Goal: Task Accomplishment & Management: Manage account settings

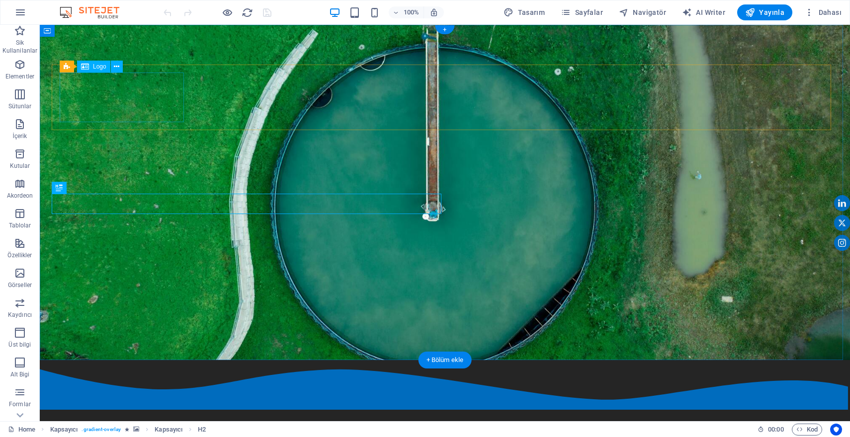
select select "px"
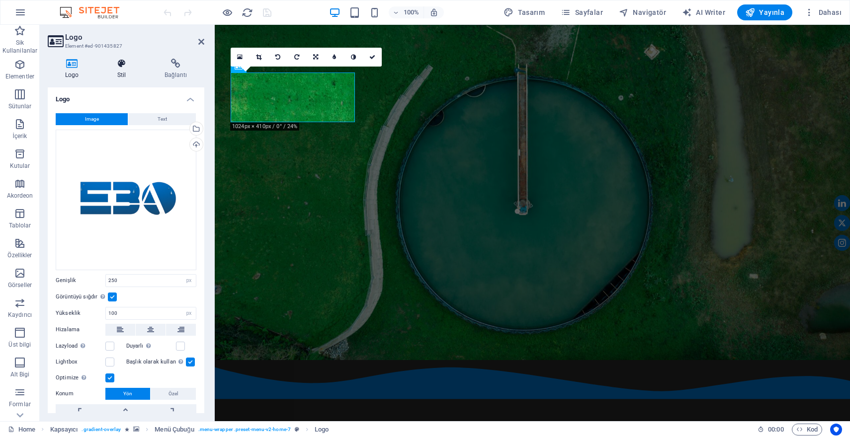
click at [123, 69] on h4 "Stil" at bounding box center [123, 69] width 47 height 21
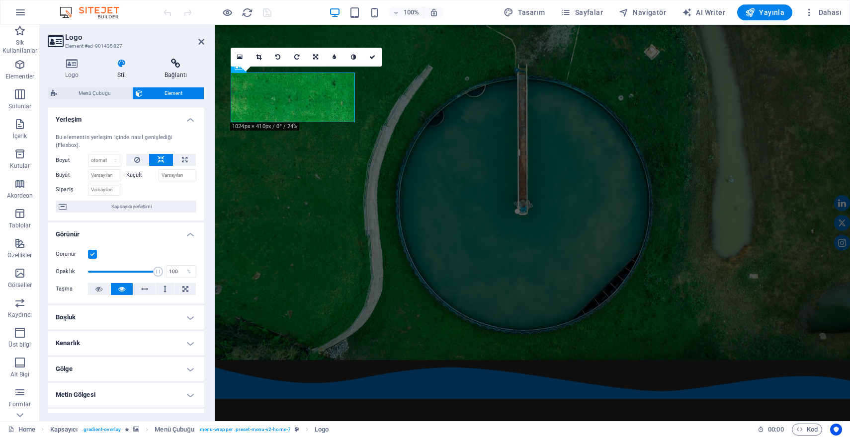
click at [180, 68] on icon at bounding box center [175, 64] width 57 height 10
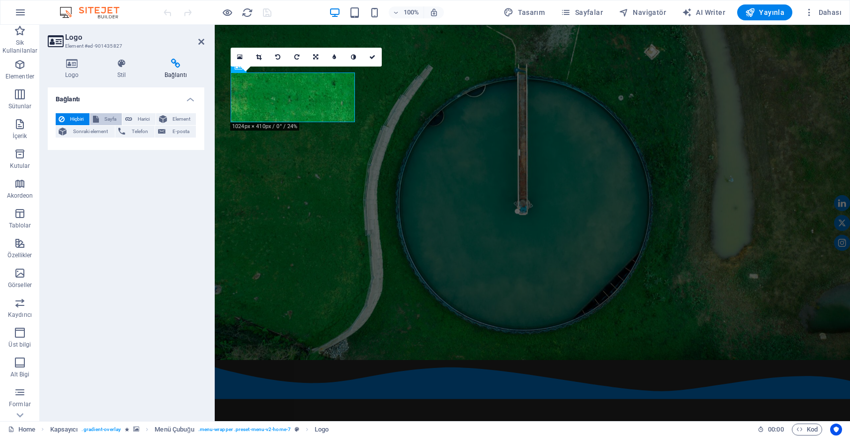
click at [110, 118] on span "Sayfa" at bounding box center [110, 119] width 17 height 12
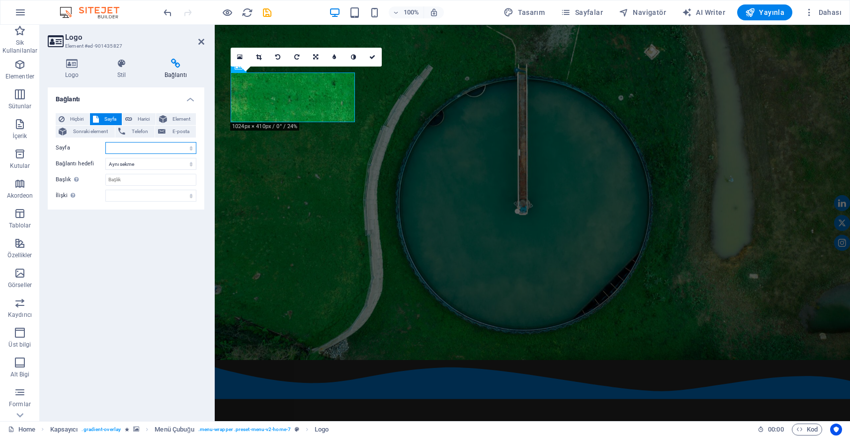
select select "0"
click at [267, 10] on icon "save" at bounding box center [266, 12] width 11 height 11
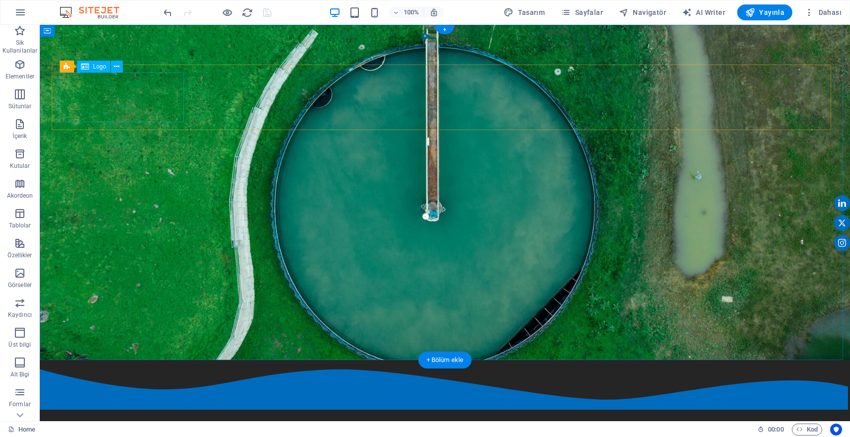
select select
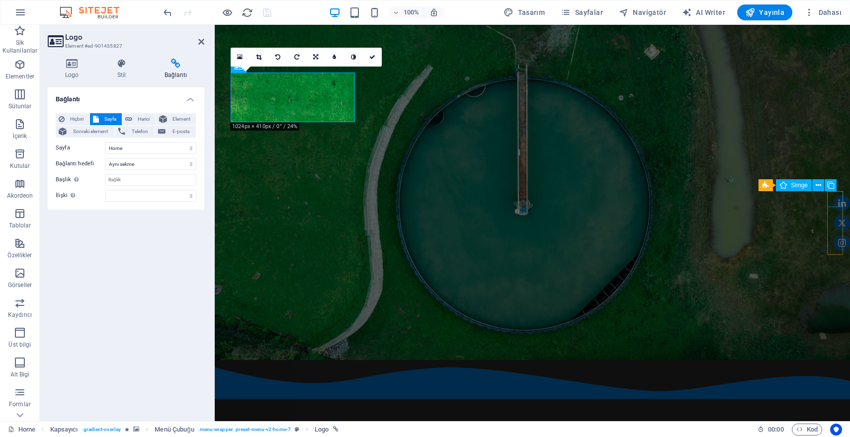
click at [837, 198] on figure at bounding box center [842, 203] width 16 height 16
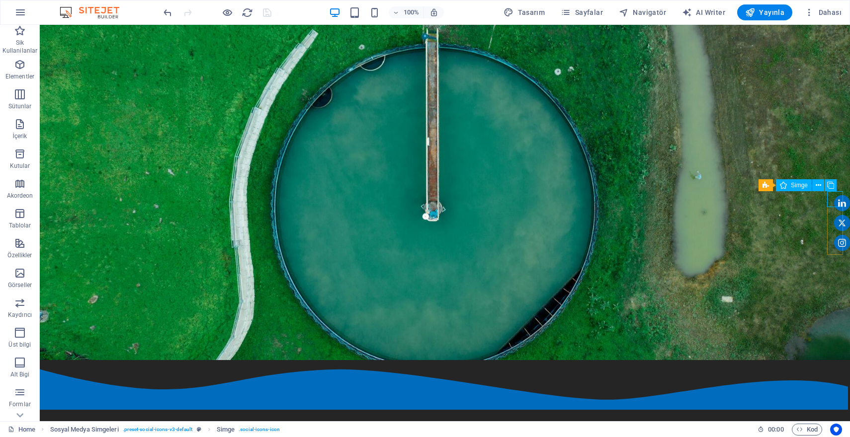
click at [834, 199] on figure at bounding box center [842, 203] width 16 height 16
select select "xMidYMid"
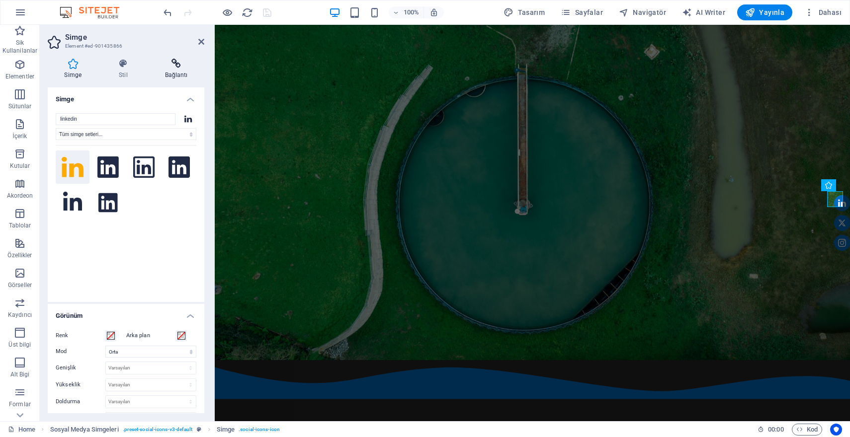
click at [176, 63] on icon at bounding box center [176, 64] width 56 height 10
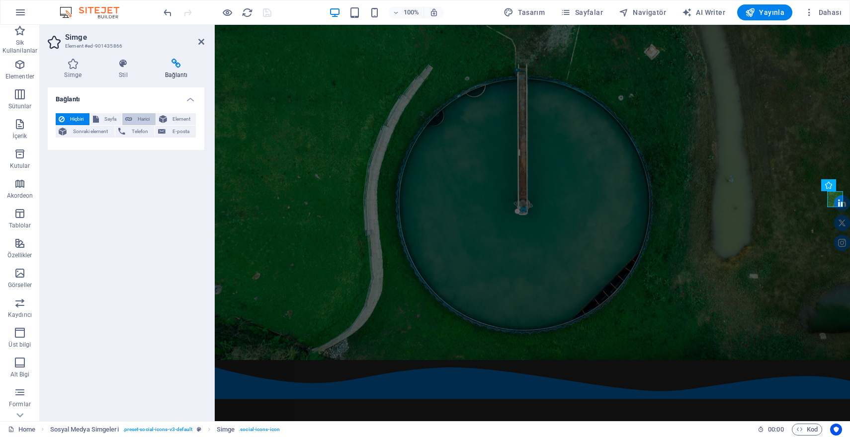
click at [140, 119] on span "Harici" at bounding box center [143, 119] width 17 height 12
select select "blank"
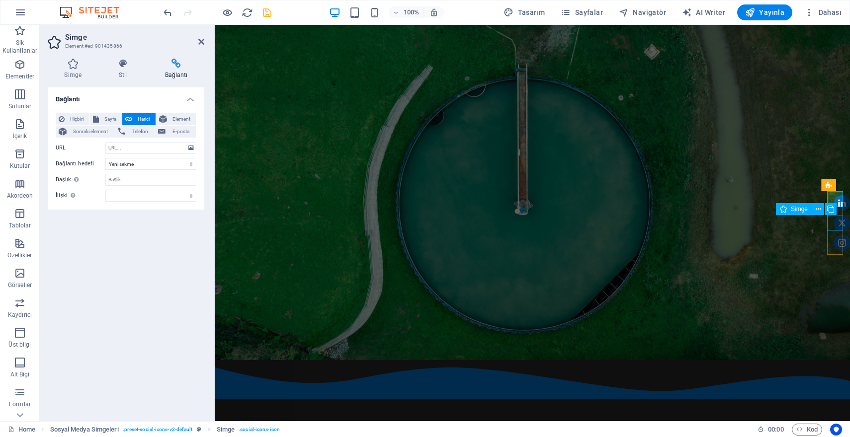
click at [836, 224] on figure at bounding box center [842, 223] width 16 height 16
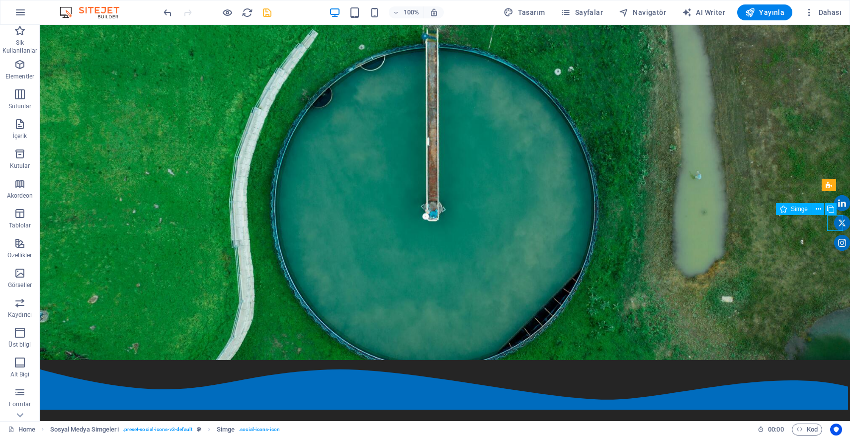
click at [836, 225] on figure at bounding box center [842, 223] width 16 height 16
select select "xMidYMid"
select select "px"
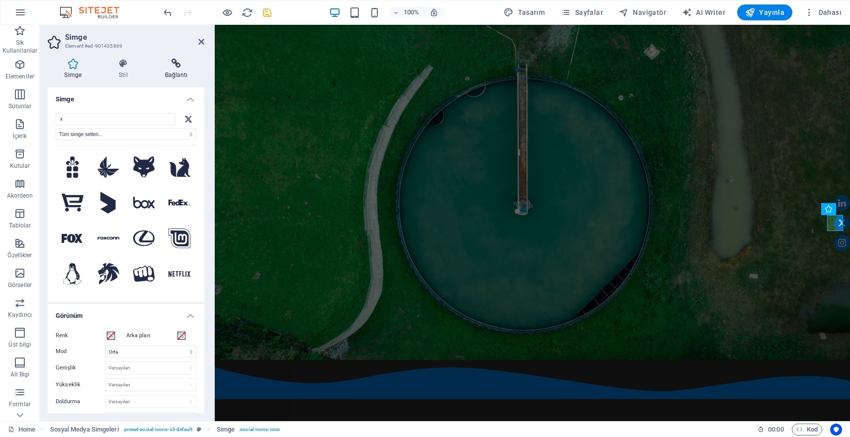
click at [172, 64] on icon at bounding box center [176, 64] width 56 height 10
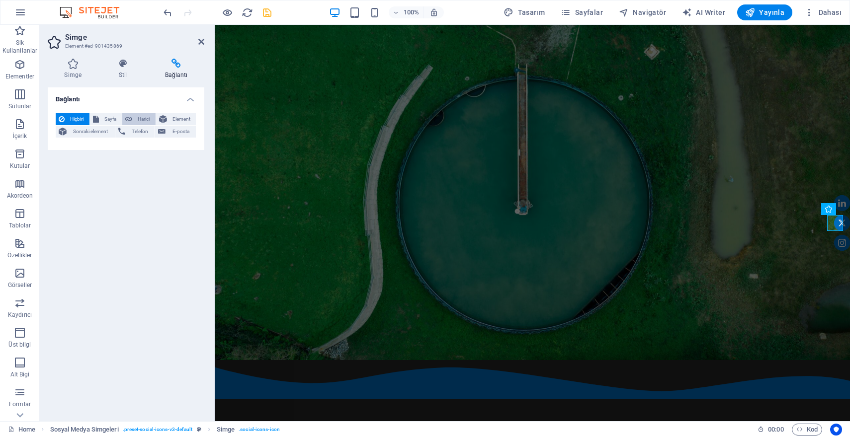
click at [138, 121] on span "Harici" at bounding box center [143, 119] width 17 height 12
select select "blank"
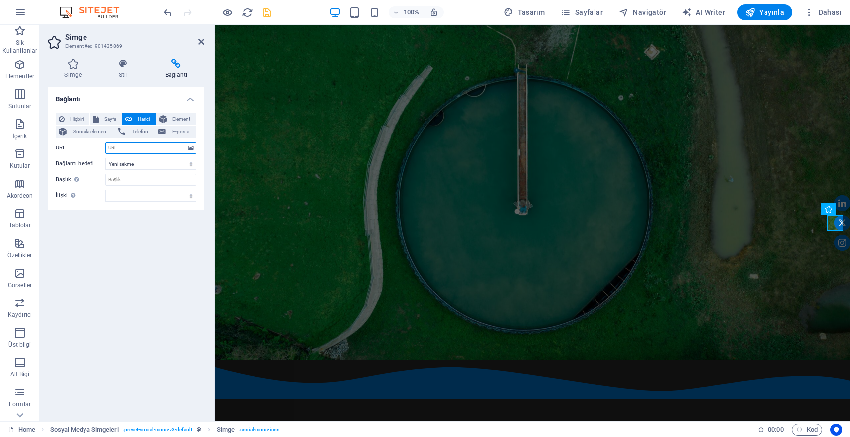
paste input "[URL][DOMAIN_NAME]"
type input "[URL][DOMAIN_NAME]"
click at [834, 251] on figure at bounding box center [842, 243] width 16 height 16
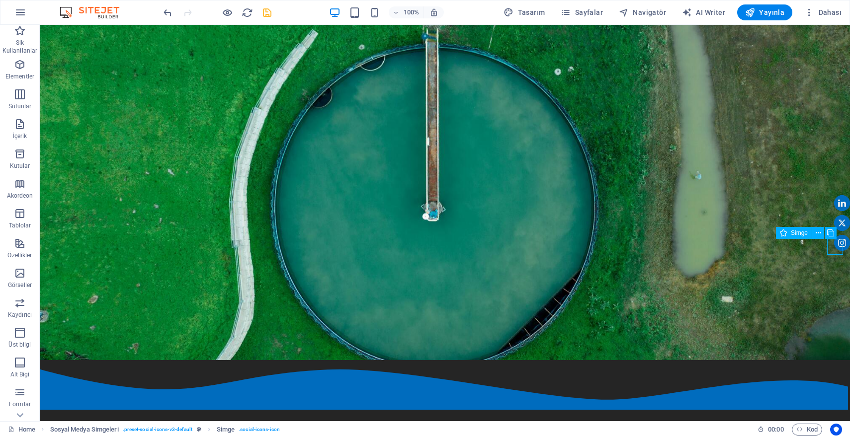
click at [837, 250] on figure at bounding box center [842, 243] width 16 height 16
select select "xMidYMid"
select select "px"
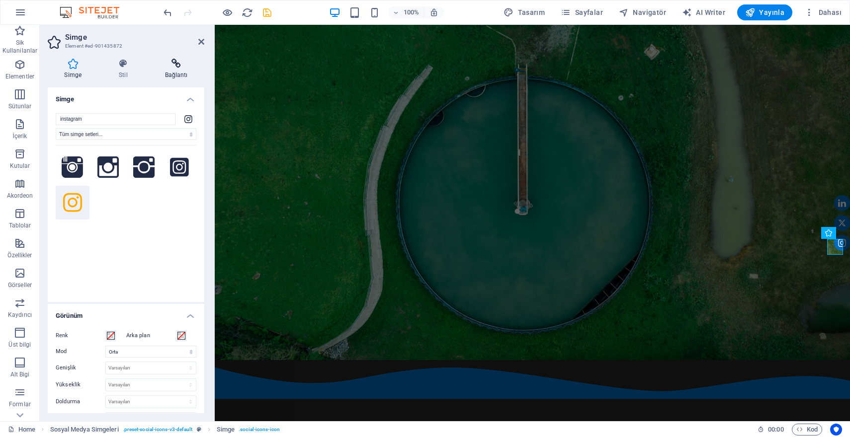
click at [175, 62] on icon at bounding box center [176, 64] width 56 height 10
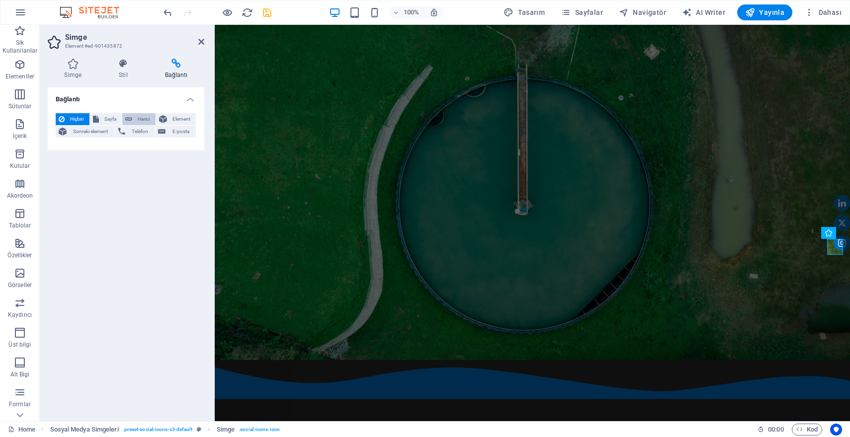
click at [125, 119] on button "Harici" at bounding box center [138, 119] width 33 height 12
select select "blank"
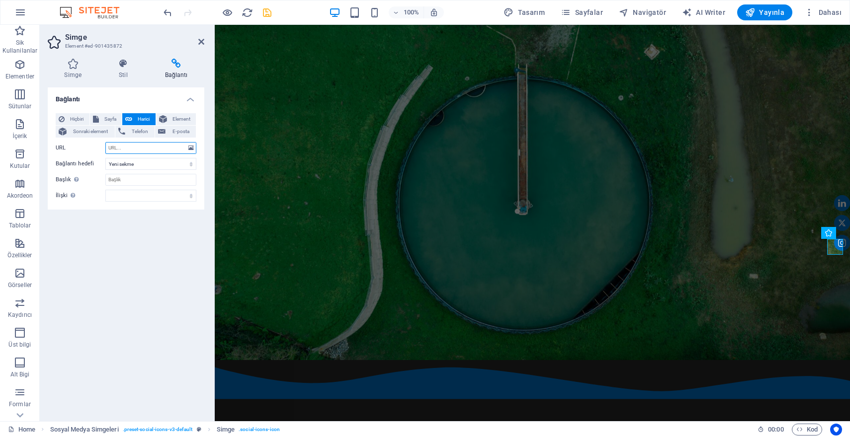
paste input "[URL][DOMAIN_NAME]"
type input "[URL][DOMAIN_NAME]"
click at [835, 203] on figure at bounding box center [842, 203] width 16 height 16
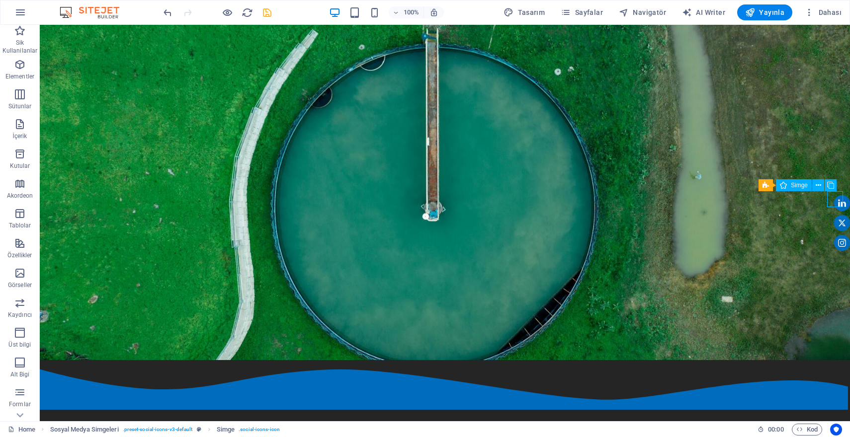
click at [836, 202] on figure at bounding box center [842, 203] width 16 height 16
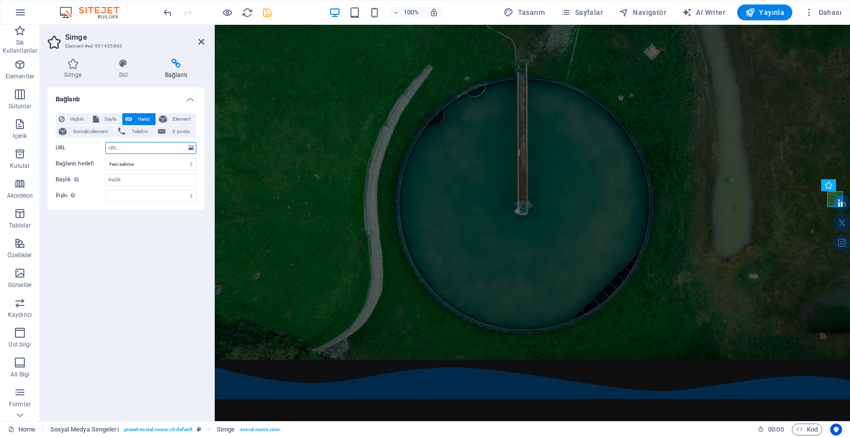
click at [127, 147] on input "URL" at bounding box center [150, 148] width 91 height 12
paste input "[URL][DOMAIN_NAME]"
type input "[URL][DOMAIN_NAME]"
click at [269, 11] on icon "save" at bounding box center [266, 12] width 11 height 11
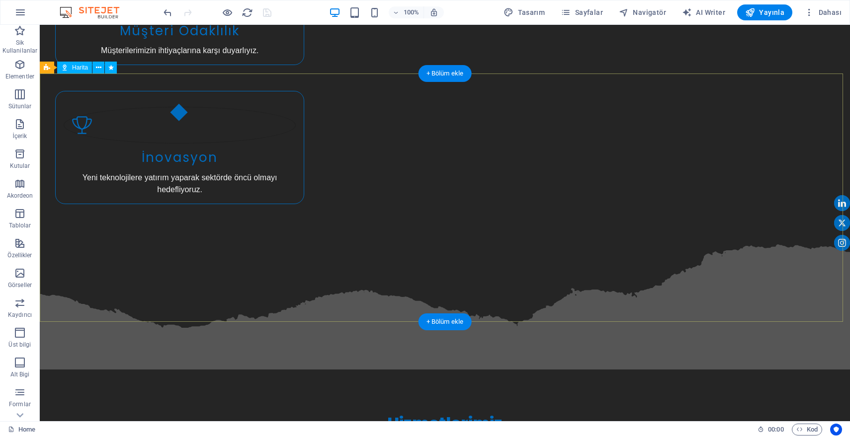
scroll to position [1843, 0]
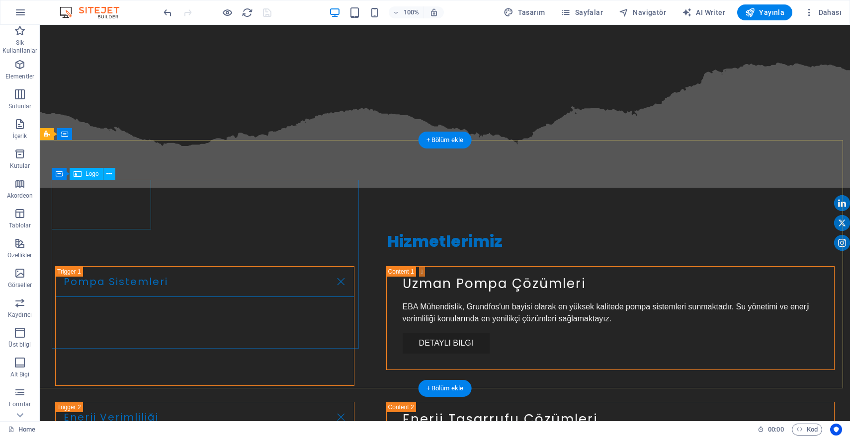
select select "px"
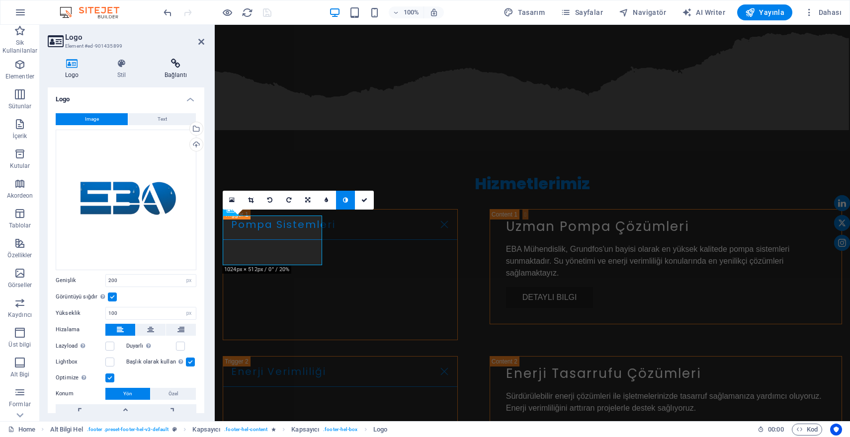
click at [179, 68] on icon at bounding box center [175, 64] width 57 height 10
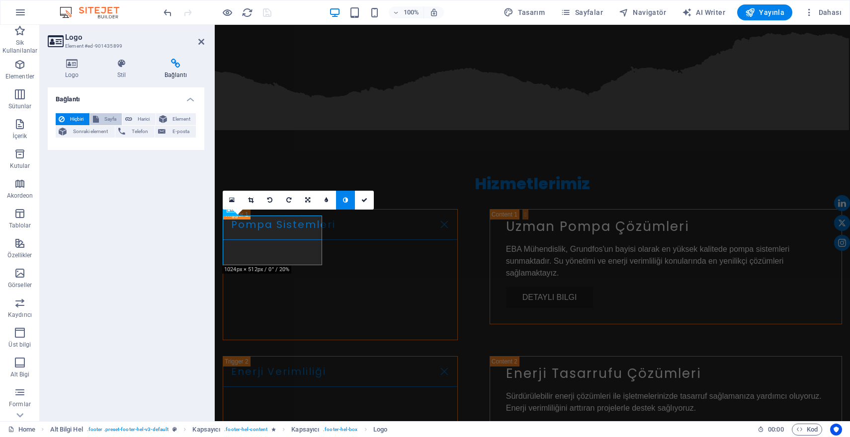
click at [104, 120] on span "Sayfa" at bounding box center [110, 119] width 17 height 12
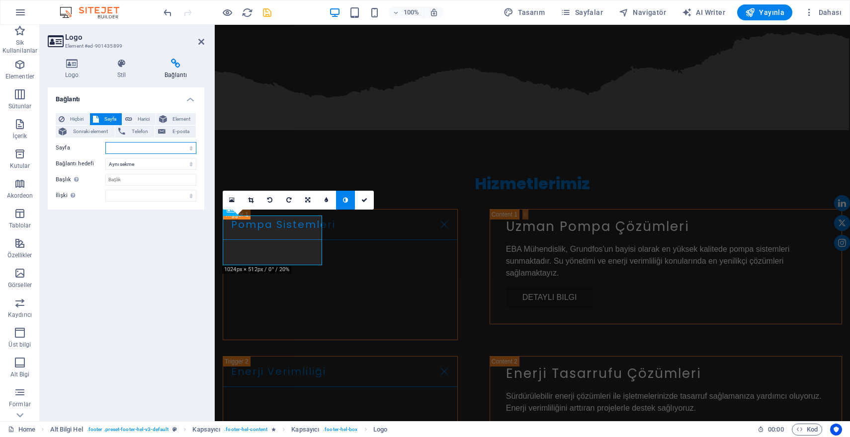
select select "0"
select select "overlay"
click at [270, 12] on icon "save" at bounding box center [266, 12] width 11 height 11
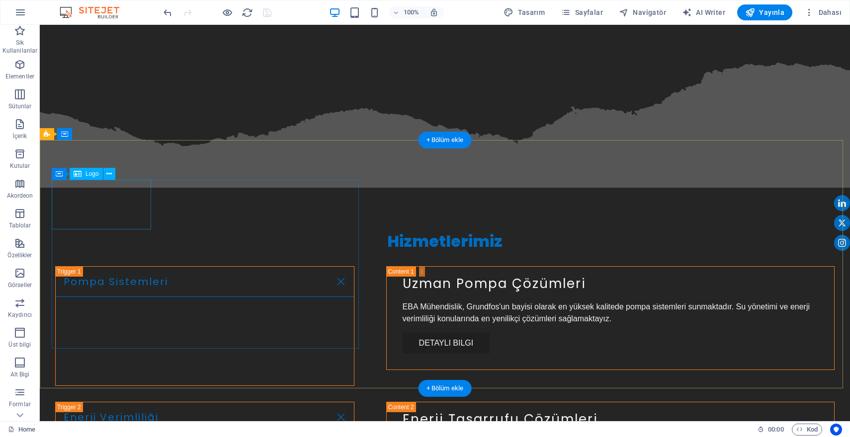
select select "overlay"
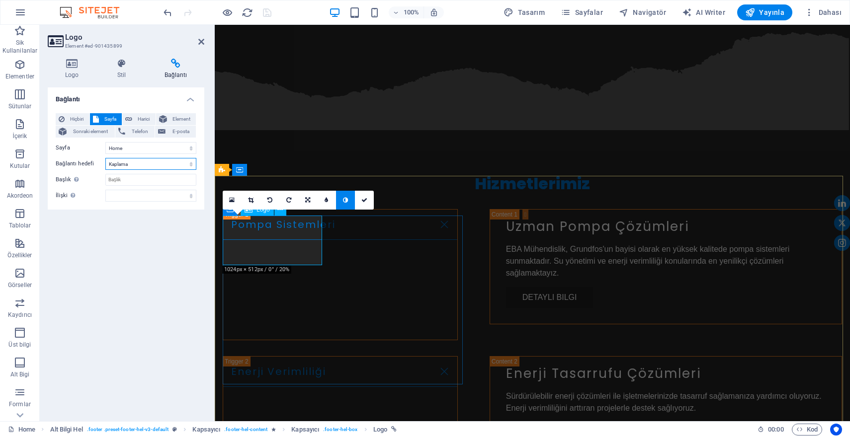
select select
click at [264, 11] on icon "save" at bounding box center [266, 12] width 11 height 11
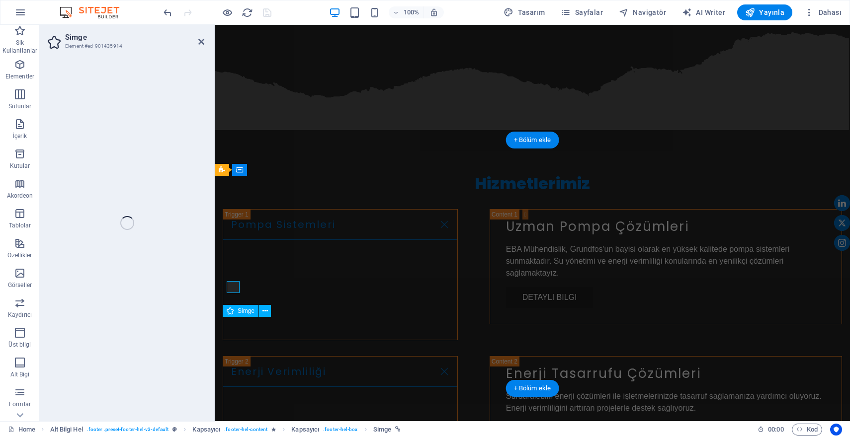
select select "xMidYMid"
select select "px"
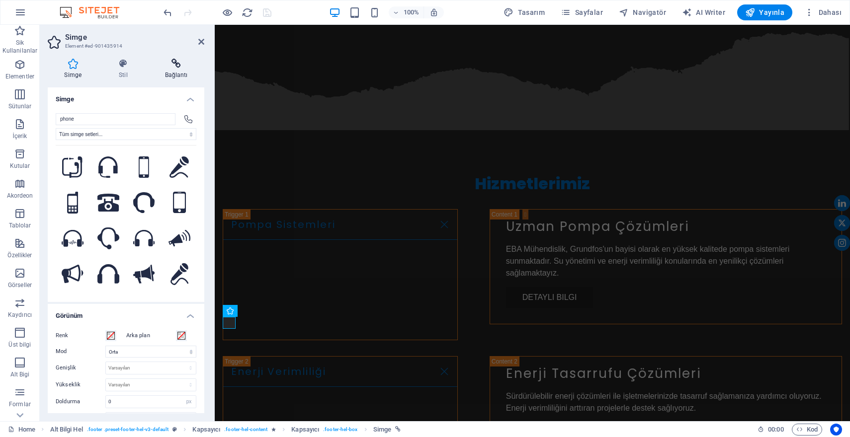
click at [172, 68] on icon at bounding box center [176, 64] width 56 height 10
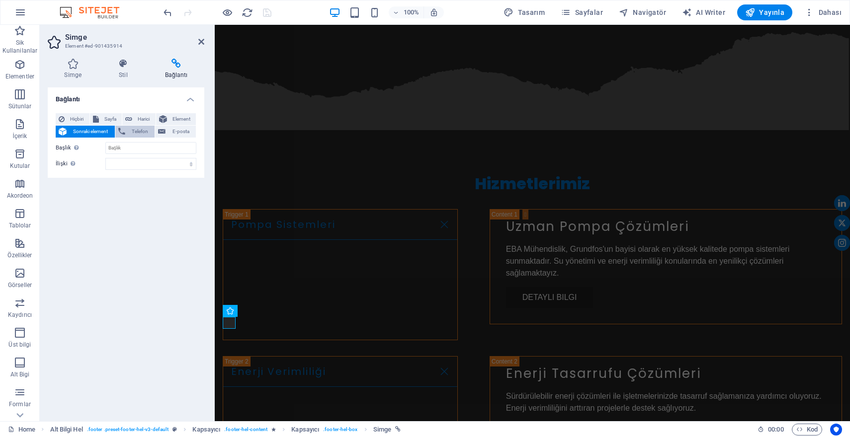
click at [133, 131] on span "Telefon" at bounding box center [140, 132] width 24 height 12
click at [201, 40] on icon at bounding box center [201, 42] width 6 height 8
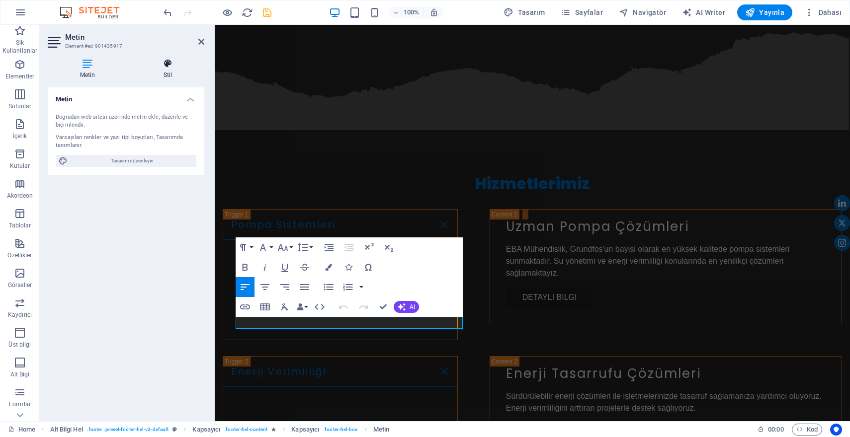
click at [162, 65] on icon at bounding box center [167, 64] width 73 height 10
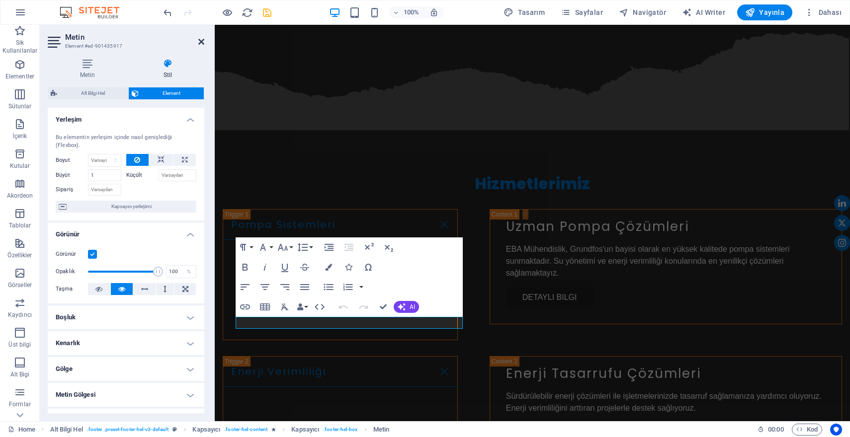
click at [203, 41] on icon at bounding box center [201, 42] width 6 height 8
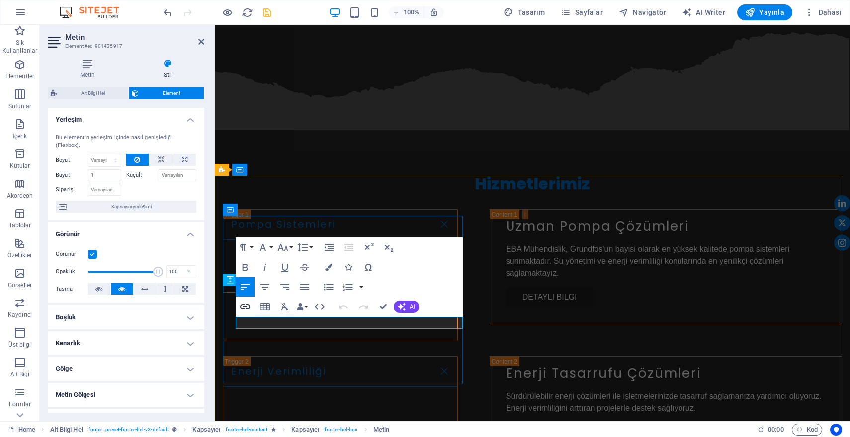
click at [248, 309] on icon "button" at bounding box center [245, 307] width 10 height 5
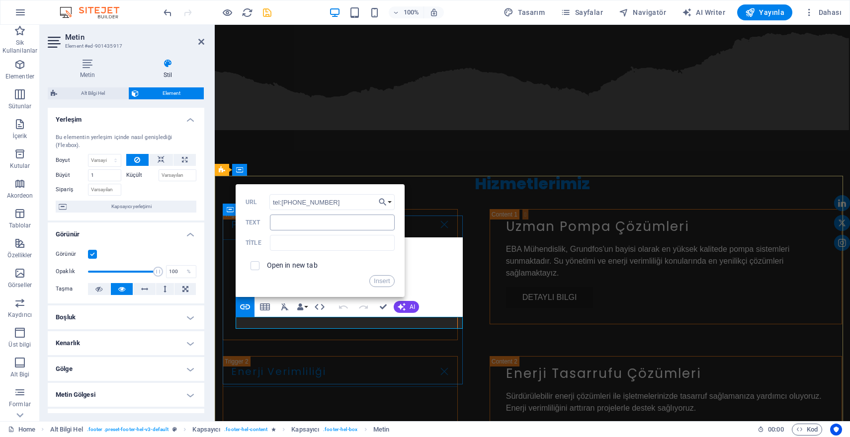
type input "tel:[PHONE_NUMBER]"
click at [383, 281] on button "Insert" at bounding box center [381, 281] width 25 height 12
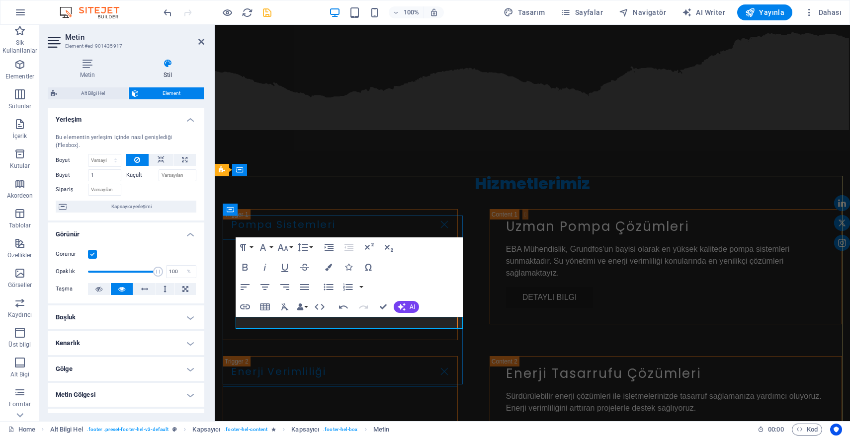
click span "[PHONE_NUMBER]"
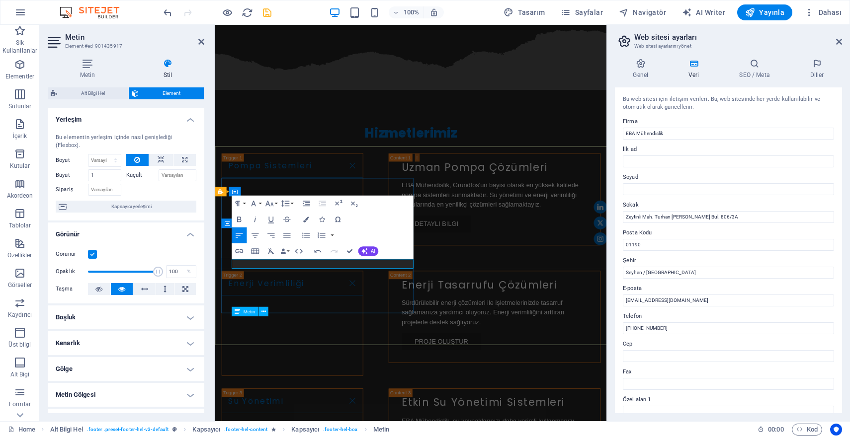
scroll to position [1842, 0]
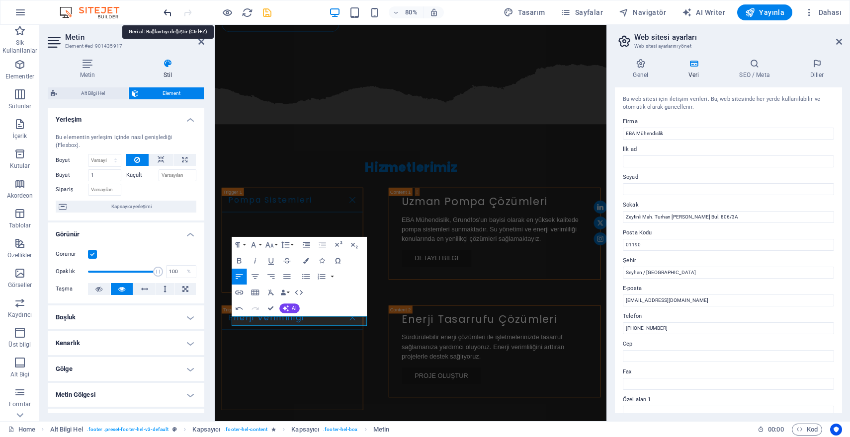
click at [170, 10] on icon "undo" at bounding box center [167, 12] width 11 height 11
click at [169, 12] on icon "undo" at bounding box center [167, 12] width 11 height 11
click at [841, 39] on icon at bounding box center [839, 42] width 6 height 8
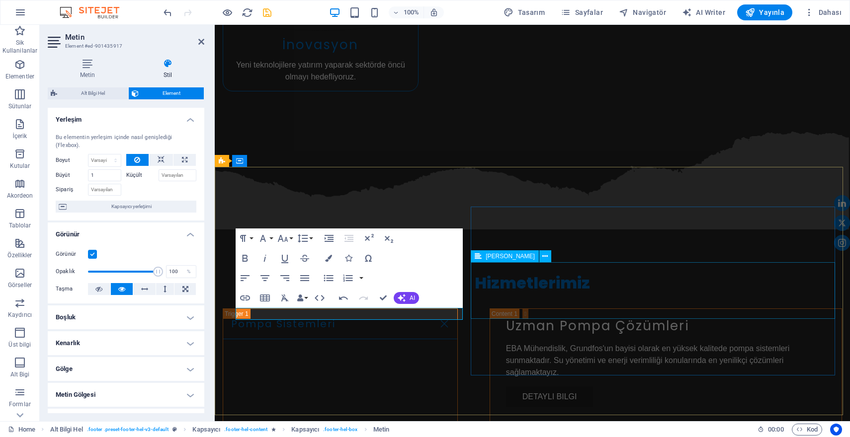
scroll to position [1879, 0]
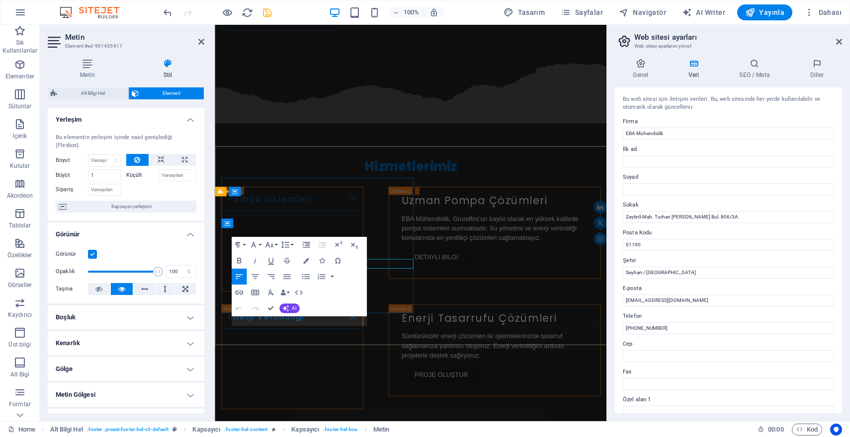
scroll to position [1842, 0]
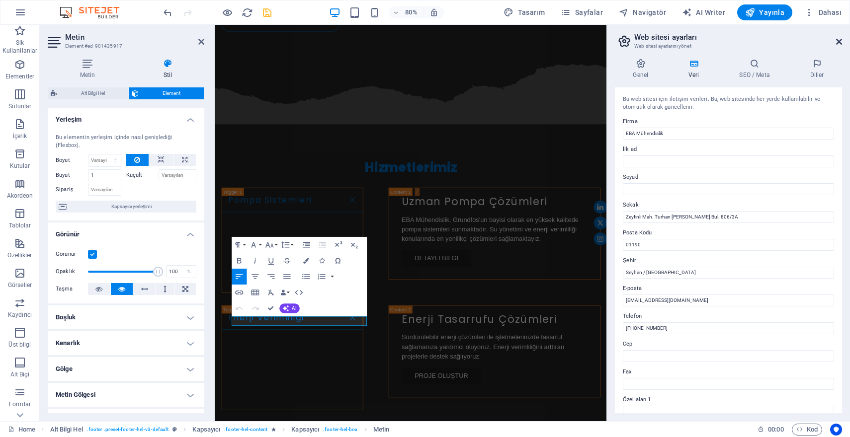
click at [839, 43] on icon at bounding box center [839, 42] width 6 height 8
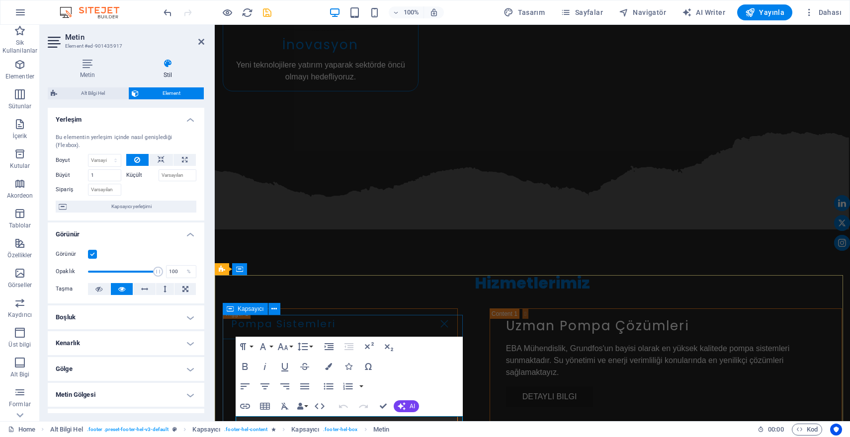
scroll to position [1879, 0]
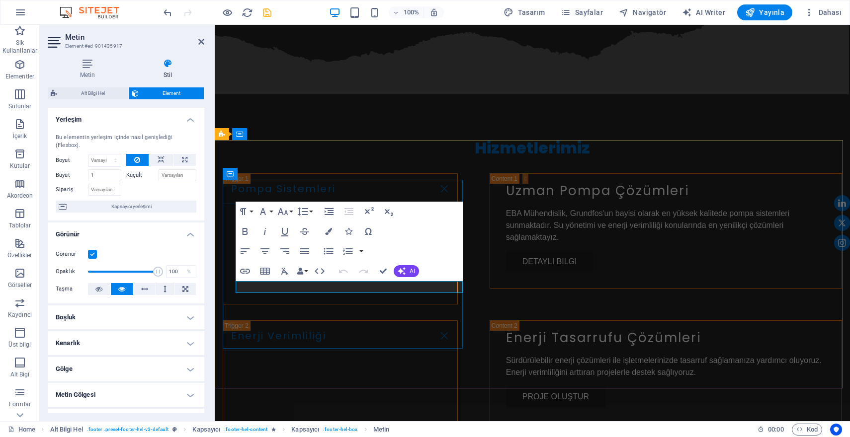
drag, startPoint x: 314, startPoint y: 289, endPoint x: 258, endPoint y: 289, distance: 55.7
click at [250, 273] on icon "button" at bounding box center [245, 271] width 12 height 12
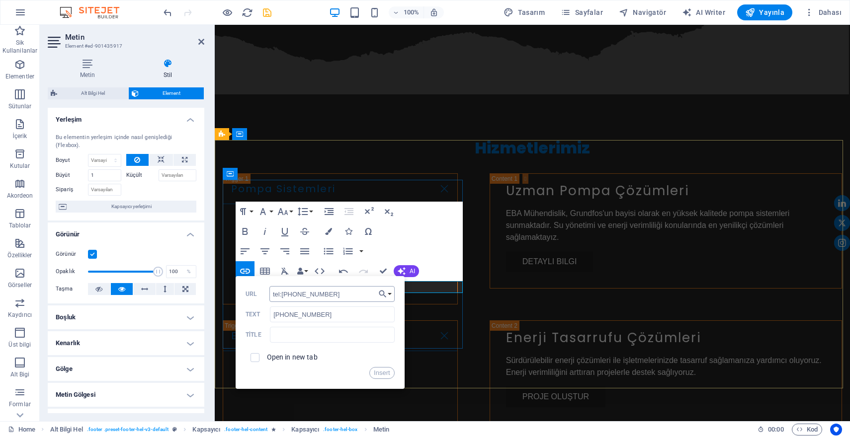
type input "tel:[PHONE_NUMBER]"
click at [389, 375] on button "Insert" at bounding box center [381, 373] width 25 height 12
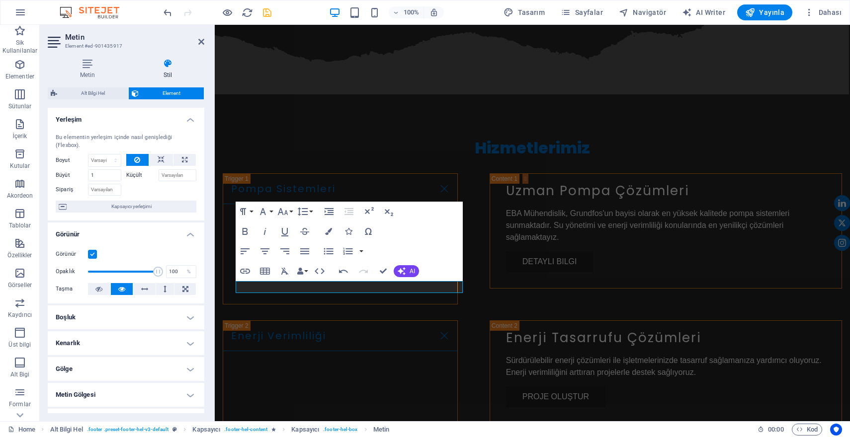
click at [268, 17] on icon "save" at bounding box center [266, 12] width 11 height 11
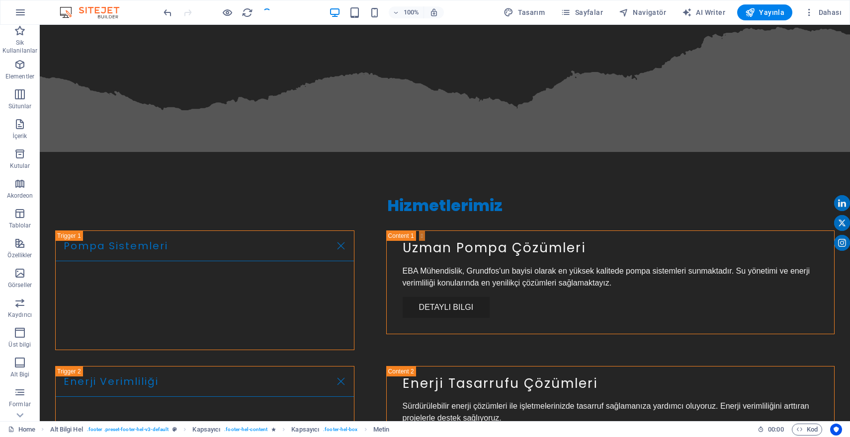
scroll to position [1843, 0]
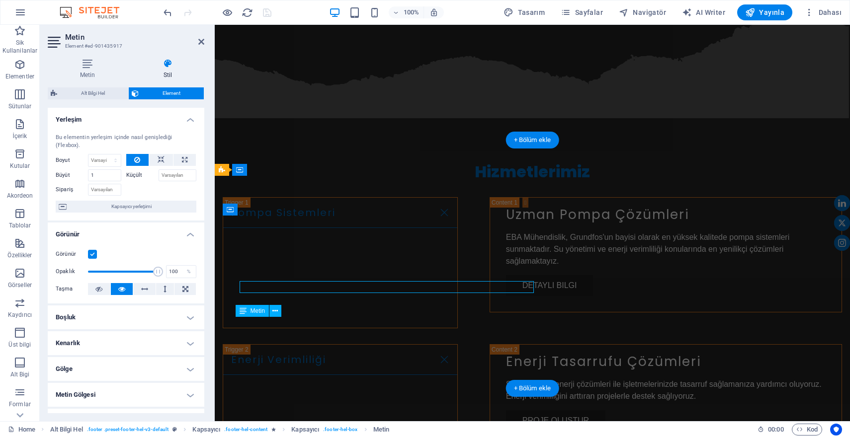
click at [141, 287] on icon at bounding box center [144, 289] width 7 height 12
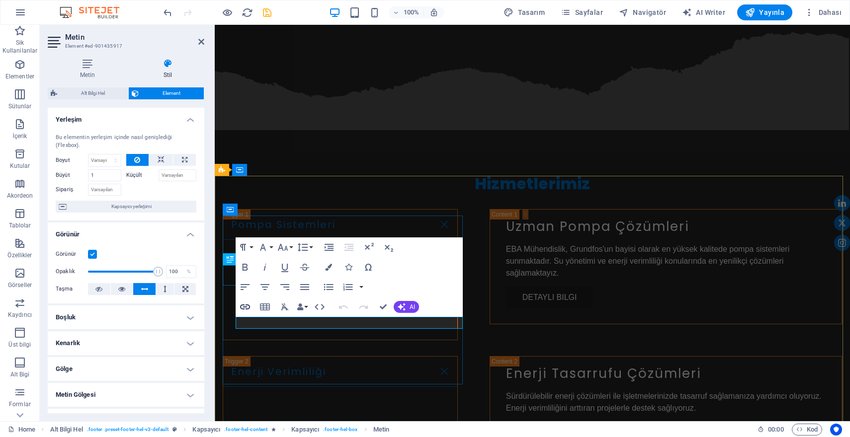
click at [246, 306] on icon "button" at bounding box center [245, 307] width 12 height 12
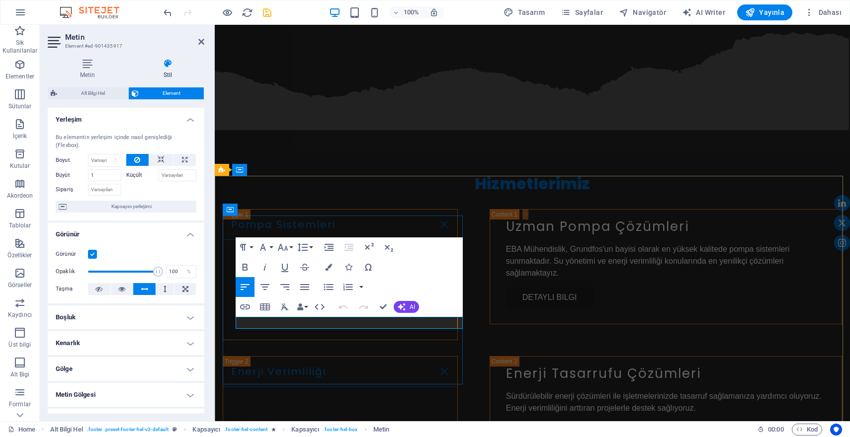
drag, startPoint x: 311, startPoint y: 322, endPoint x: 281, endPoint y: 322, distance: 29.3
type input "[PHONE_NUMBER]"
click at [246, 308] on icon "button" at bounding box center [245, 307] width 12 height 12
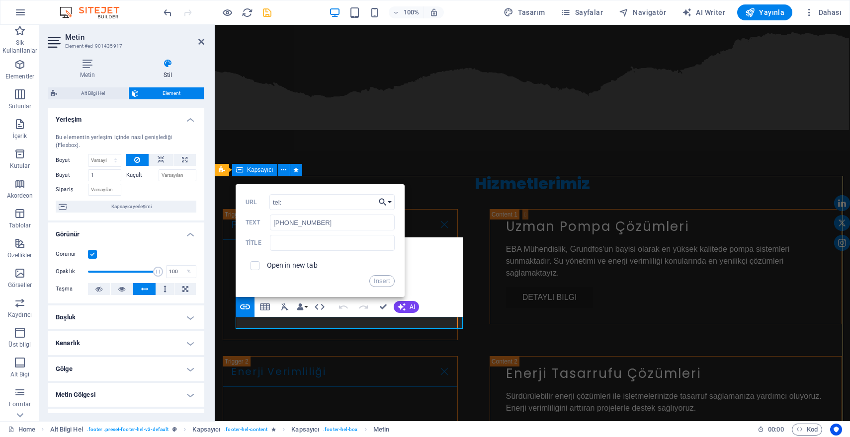
click at [388, 204] on button "Choose Link" at bounding box center [385, 202] width 19 height 16
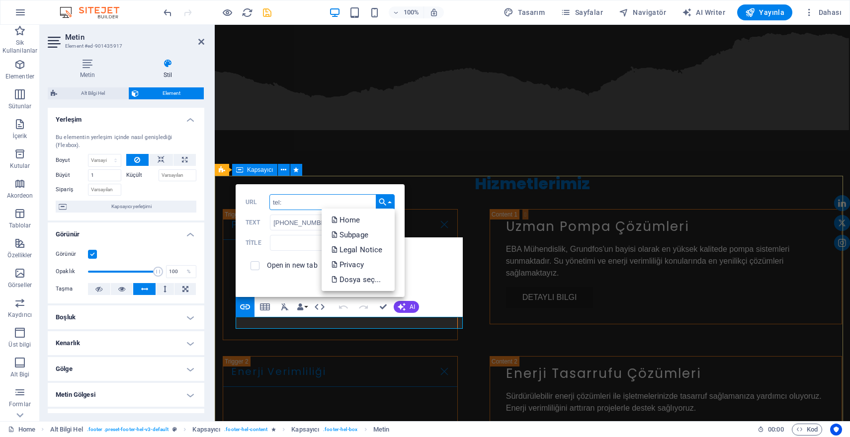
click at [301, 206] on input "tel:" at bounding box center [331, 202] width 125 height 16
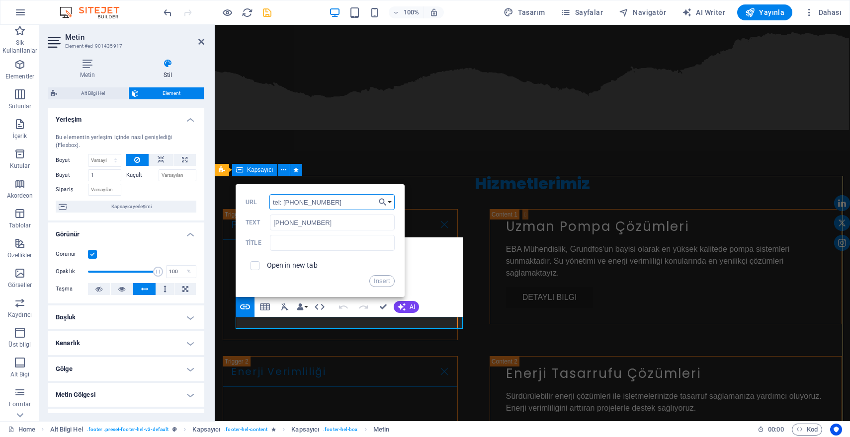
type input "tel: [PHONE_NUMBER]"
click at [387, 282] on button "Insert" at bounding box center [381, 281] width 25 height 12
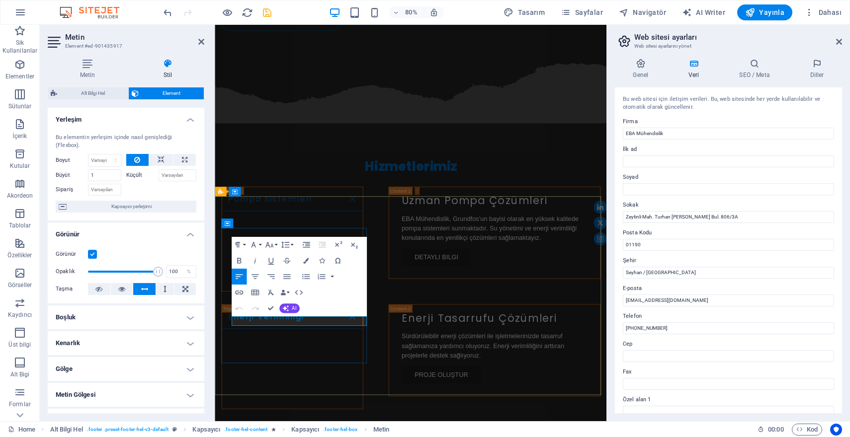
scroll to position [1842, 0]
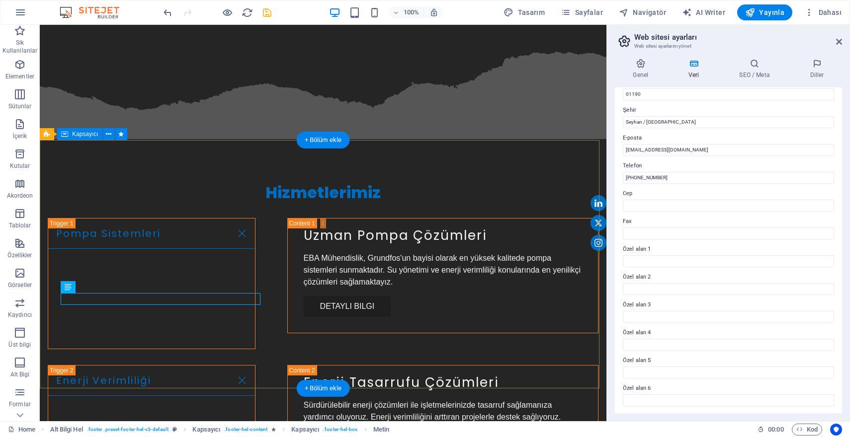
scroll to position [1903, 0]
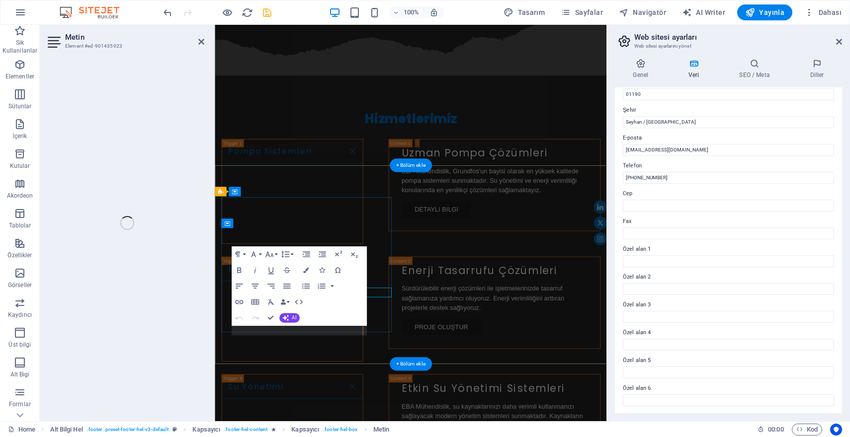
scroll to position [1842, 0]
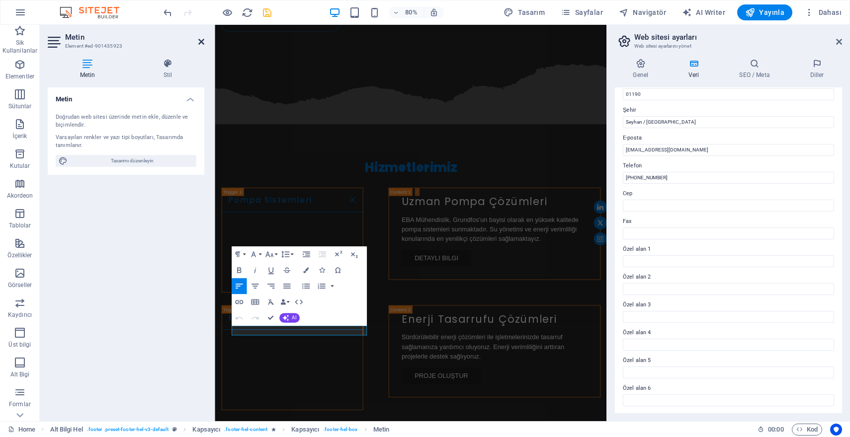
click at [200, 42] on icon at bounding box center [201, 42] width 6 height 8
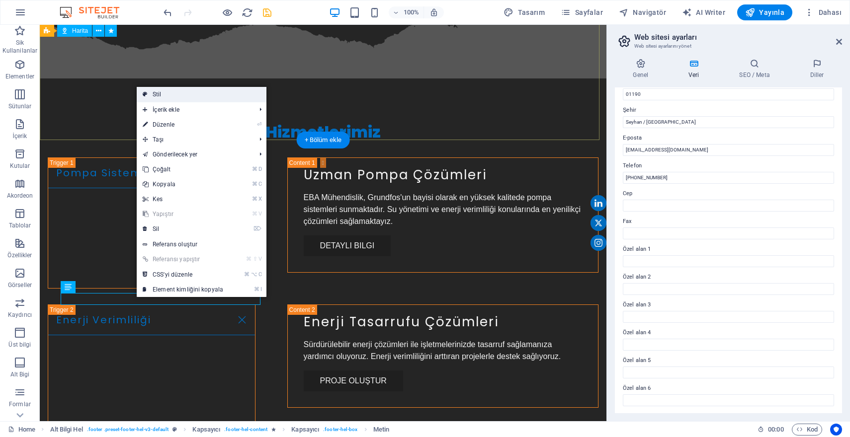
click at [165, 92] on link "Stil" at bounding box center [202, 94] width 130 height 15
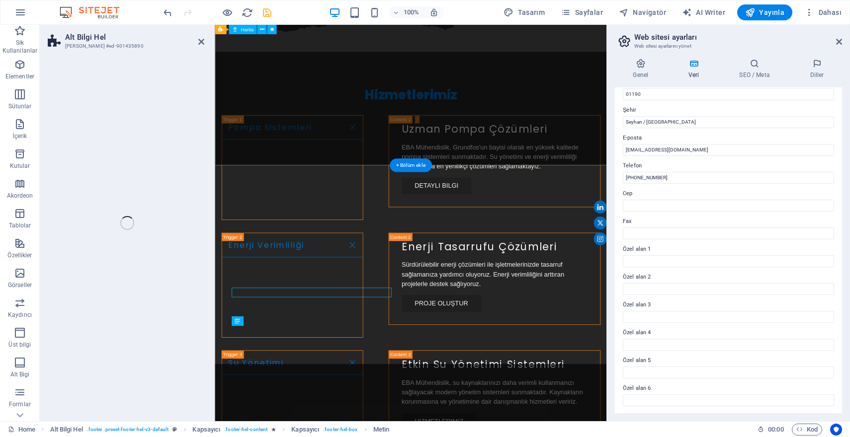
select select "%"
select select "rem"
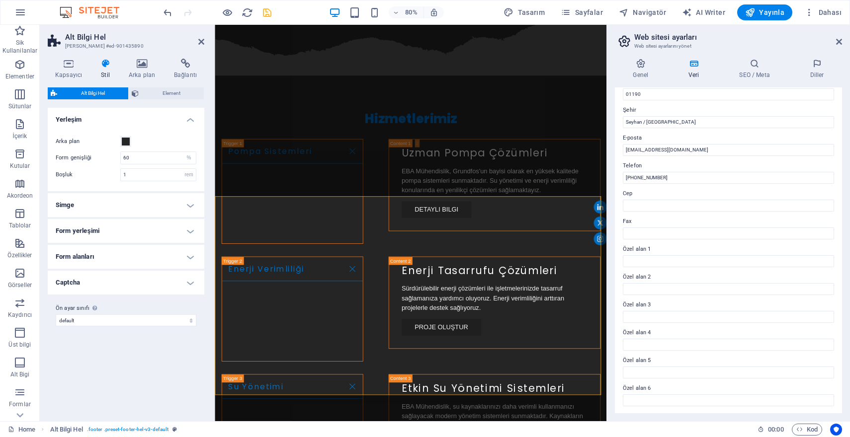
scroll to position [1842, 0]
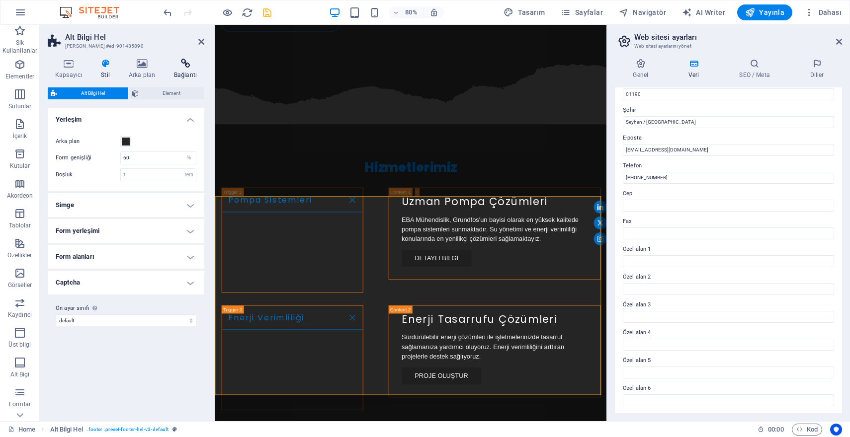
click at [181, 62] on icon at bounding box center [186, 64] width 38 height 10
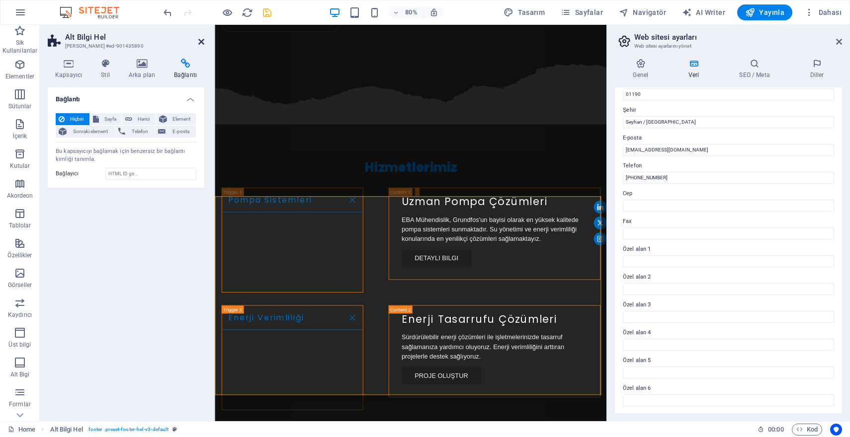
click at [199, 38] on icon at bounding box center [201, 42] width 6 height 8
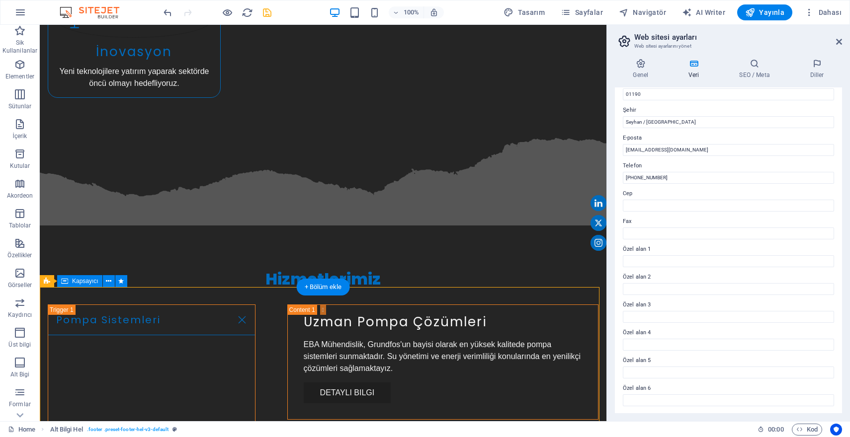
scroll to position [1903, 0]
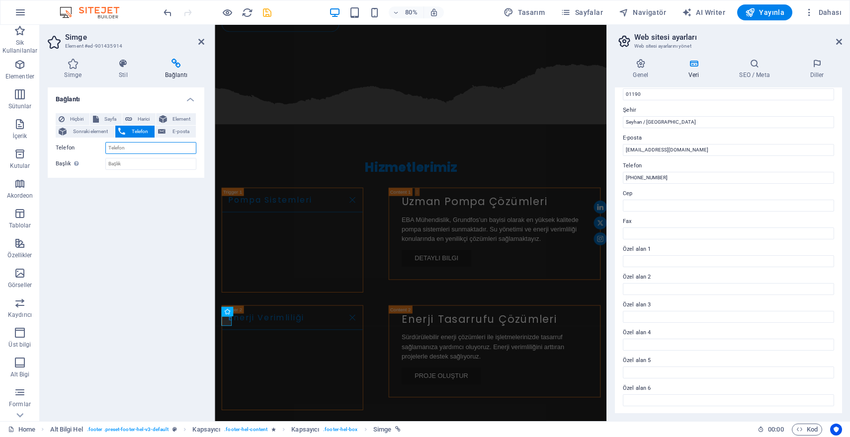
click at [133, 145] on input "Telefon" at bounding box center [150, 148] width 91 height 12
type input "03224562369"
drag, startPoint x: 839, startPoint y: 42, endPoint x: 551, endPoint y: 63, distance: 288.1
click at [839, 42] on icon at bounding box center [839, 42] width 6 height 8
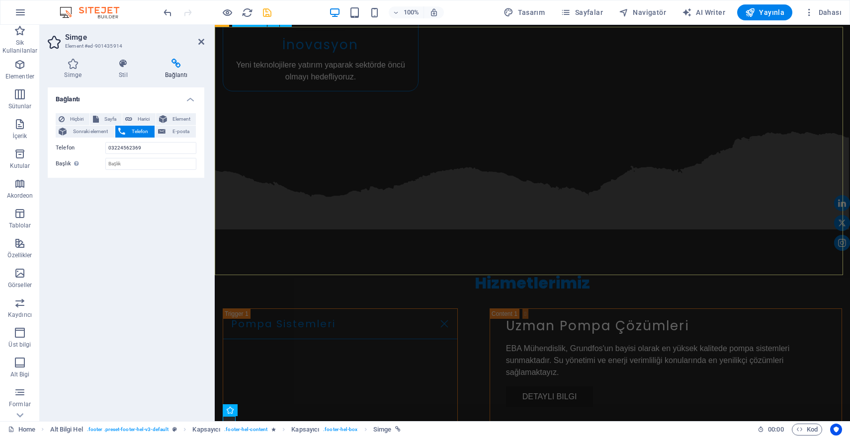
scroll to position [1879, 0]
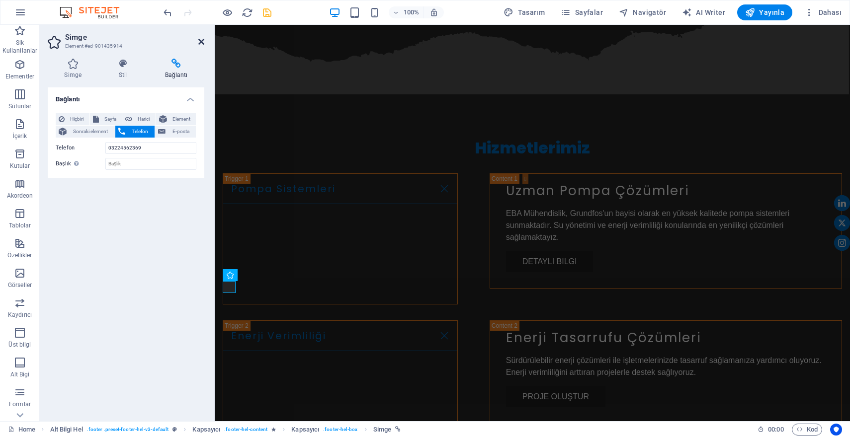
click at [201, 43] on icon at bounding box center [201, 42] width 6 height 8
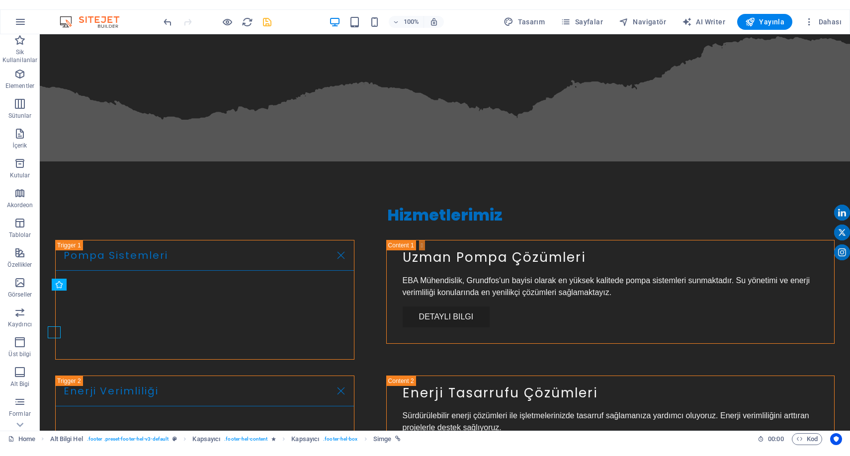
scroll to position [1843, 0]
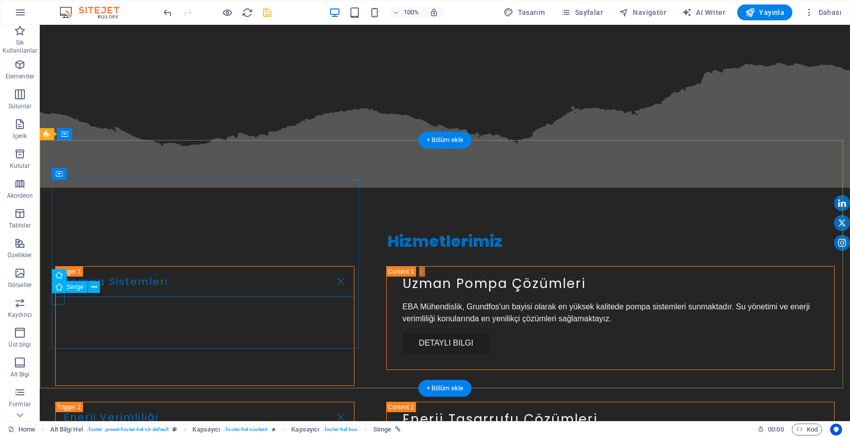
select select "xMidYMid"
select select "px"
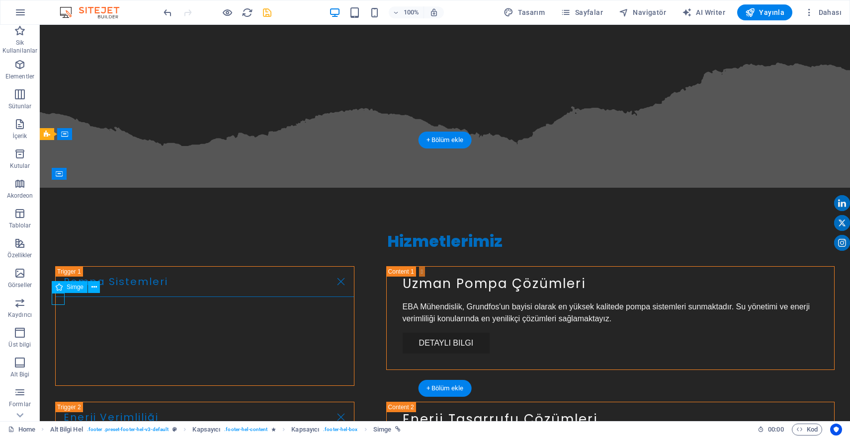
select select "px"
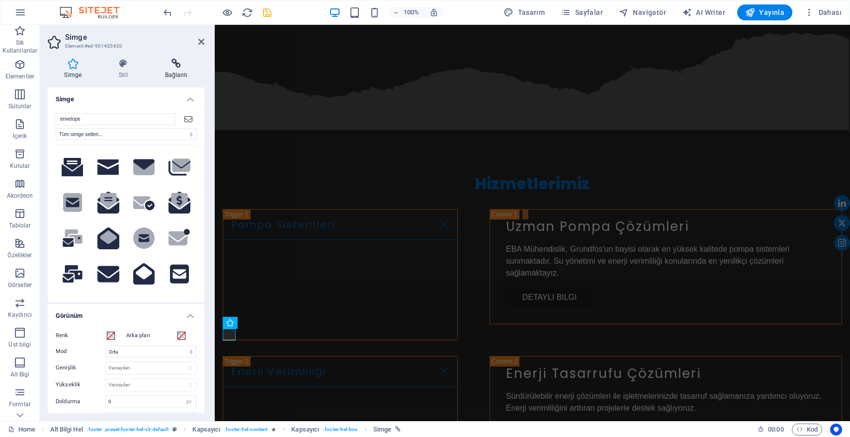
click at [182, 63] on icon at bounding box center [176, 64] width 56 height 10
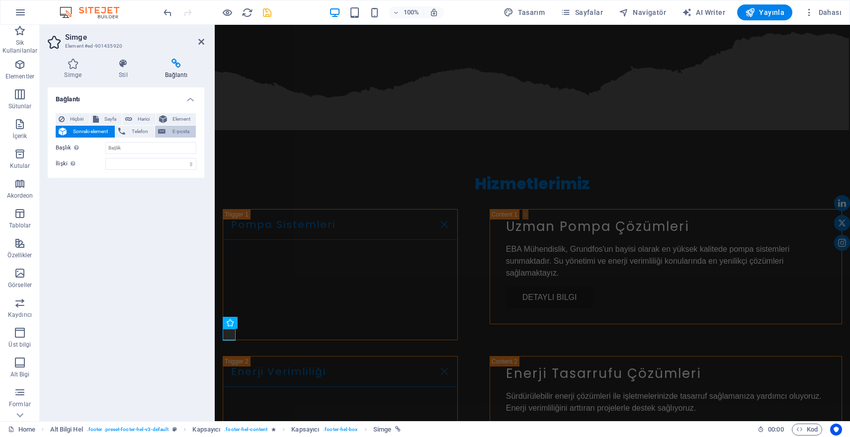
click at [165, 130] on icon at bounding box center [161, 132] width 7 height 12
type input "[EMAIL_ADDRESS][DOMAIN_NAME]"
click at [204, 41] on icon at bounding box center [201, 42] width 6 height 8
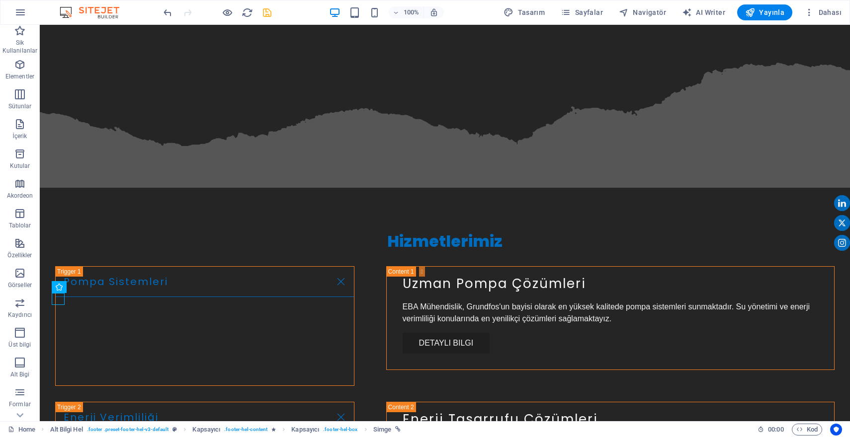
click at [268, 13] on icon "save" at bounding box center [266, 12] width 11 height 11
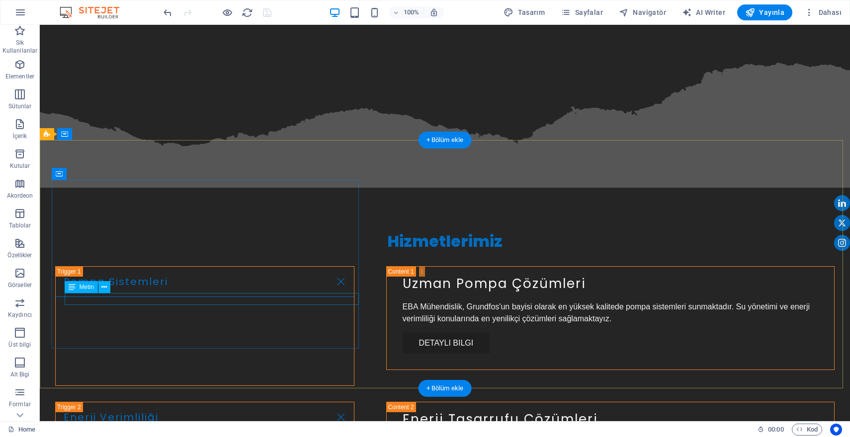
drag, startPoint x: 176, startPoint y: 300, endPoint x: 122, endPoint y: 299, distance: 54.2
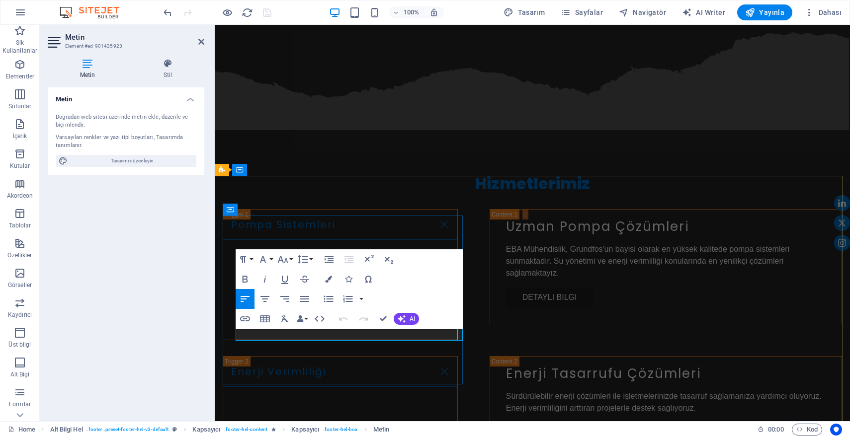
drag, startPoint x: 347, startPoint y: 336, endPoint x: 292, endPoint y: 334, distance: 54.7
click at [308, 311] on icon "button" at bounding box center [309, 310] width 10 height 9
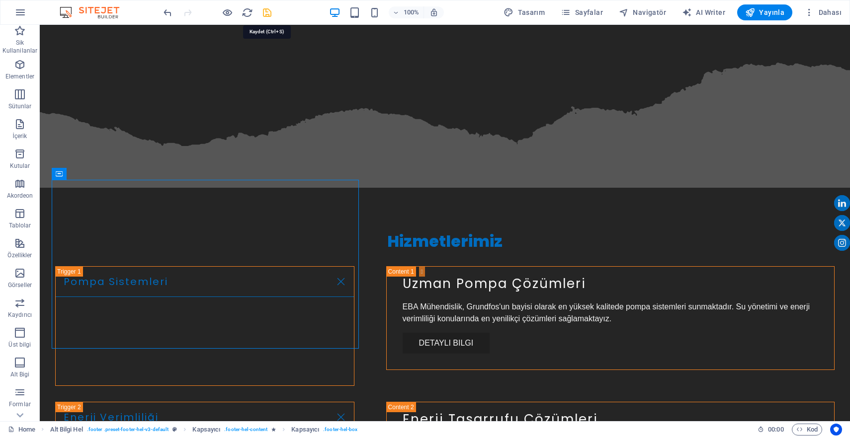
click at [269, 11] on icon "save" at bounding box center [266, 12] width 11 height 11
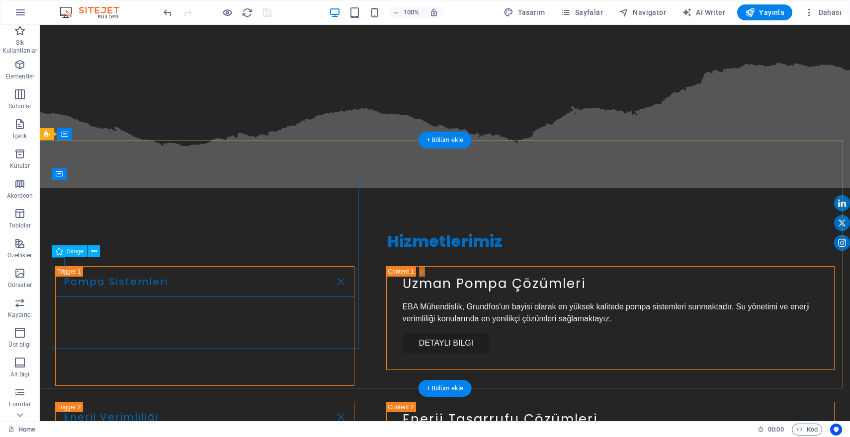
select select "xMidYMid"
select select "px"
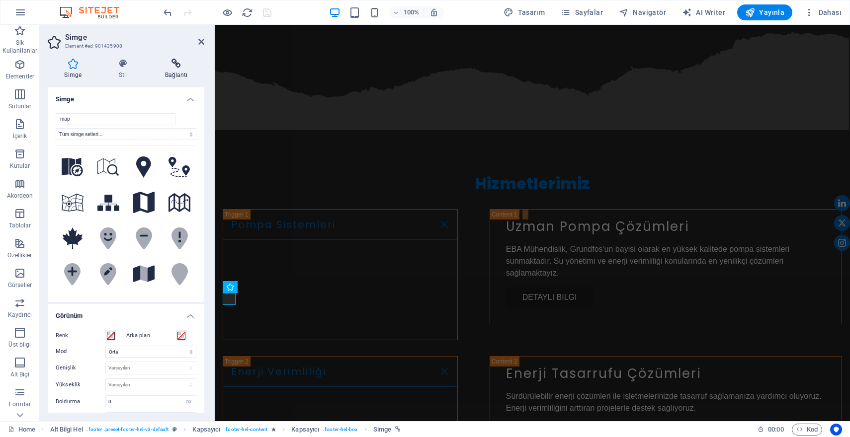
click at [174, 69] on h4 "Bağlantı" at bounding box center [176, 69] width 56 height 21
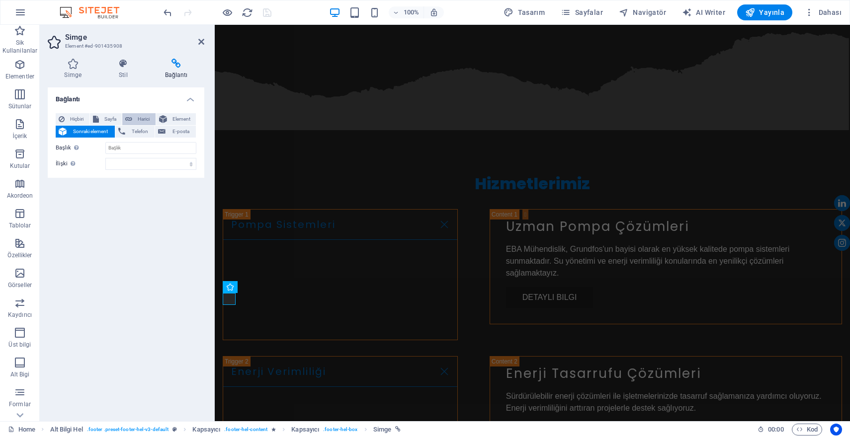
click at [147, 117] on span "Harici" at bounding box center [143, 119] width 17 height 12
select select "blank"
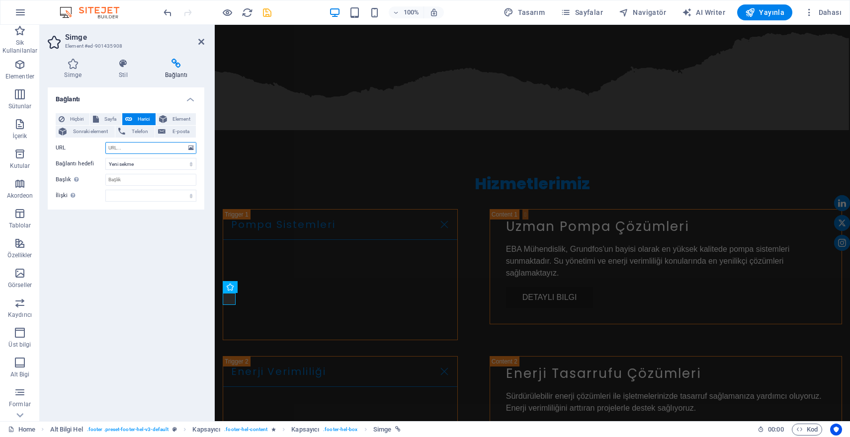
paste input "[URL][DOMAIN_NAME]"
type input "[URL][DOMAIN_NAME]"
click at [270, 13] on icon "save" at bounding box center [266, 12] width 11 height 11
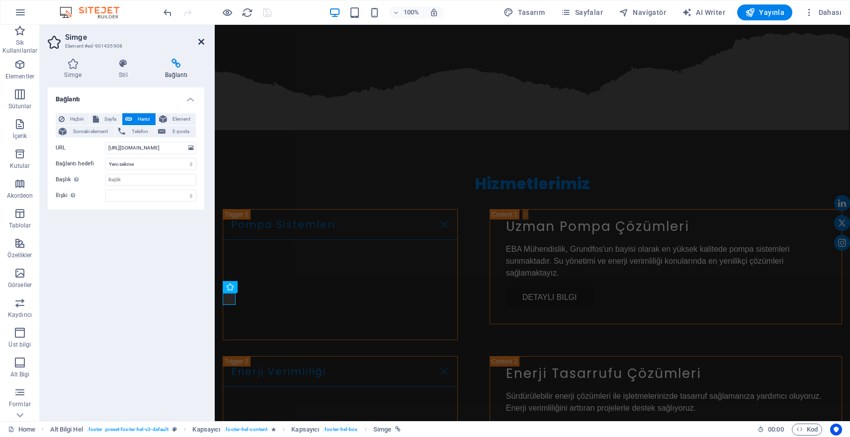
click at [201, 42] on icon at bounding box center [201, 42] width 6 height 8
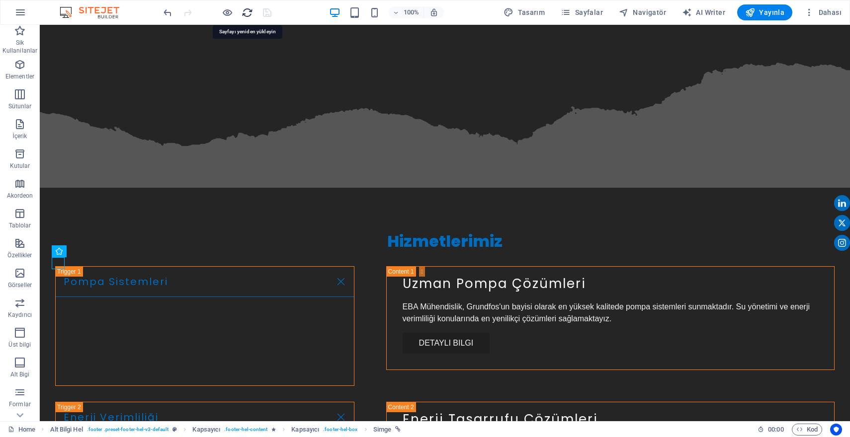
click at [249, 11] on icon "reload" at bounding box center [247, 12] width 11 height 11
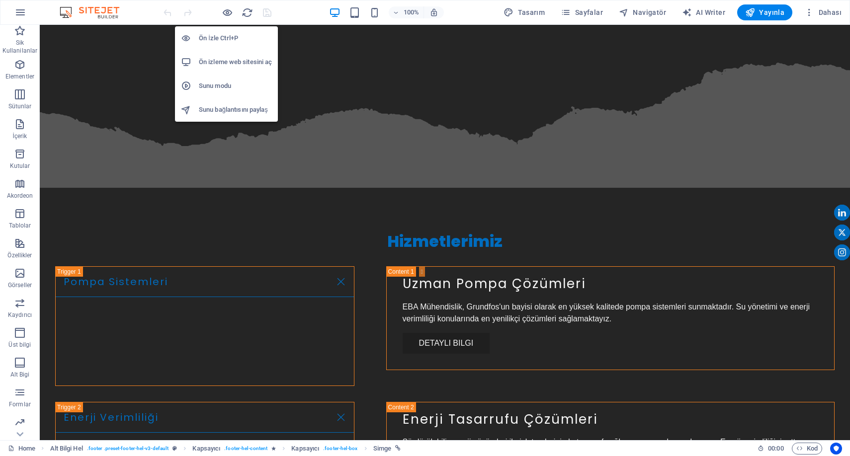
click at [218, 66] on h6 "Ön izleme web sitesini aç" at bounding box center [235, 62] width 73 height 12
